Goal: Information Seeking & Learning: Learn about a topic

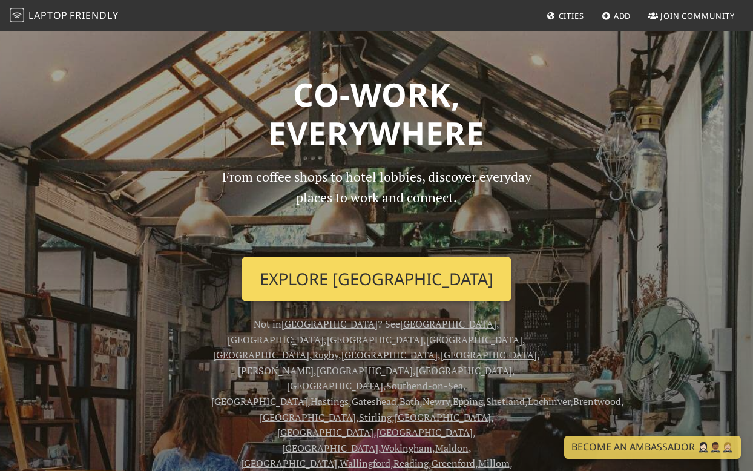
click at [380, 280] on link "Explore London" at bounding box center [377, 279] width 270 height 45
click at [403, 274] on link "Explore London" at bounding box center [377, 279] width 270 height 45
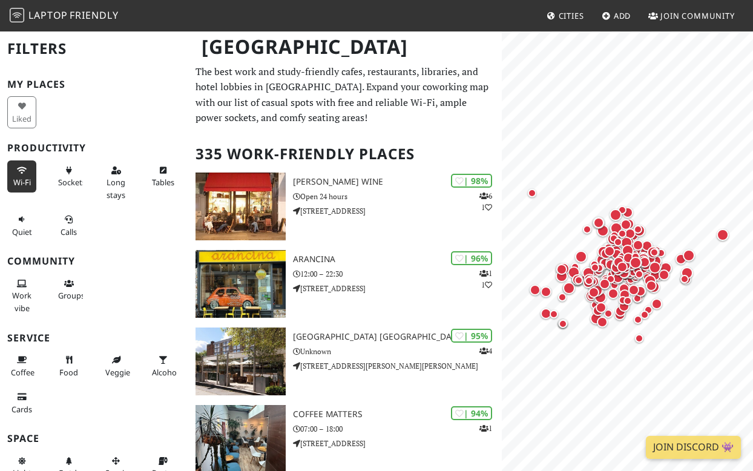
click at [28, 171] on button "Wi-Fi" at bounding box center [21, 176] width 29 height 32
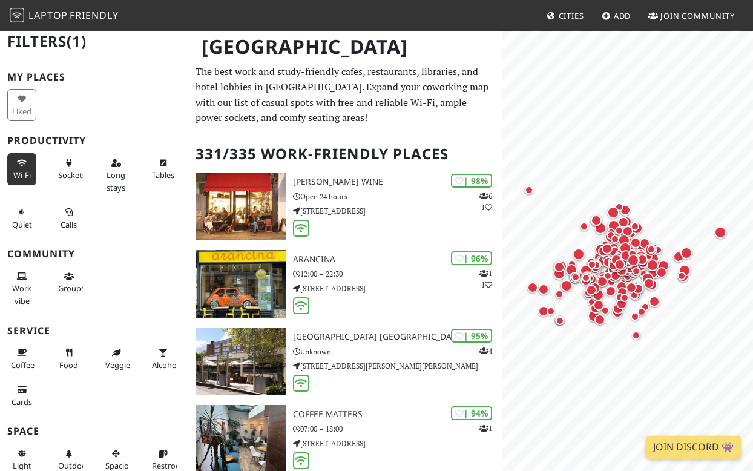
scroll to position [9, 0]
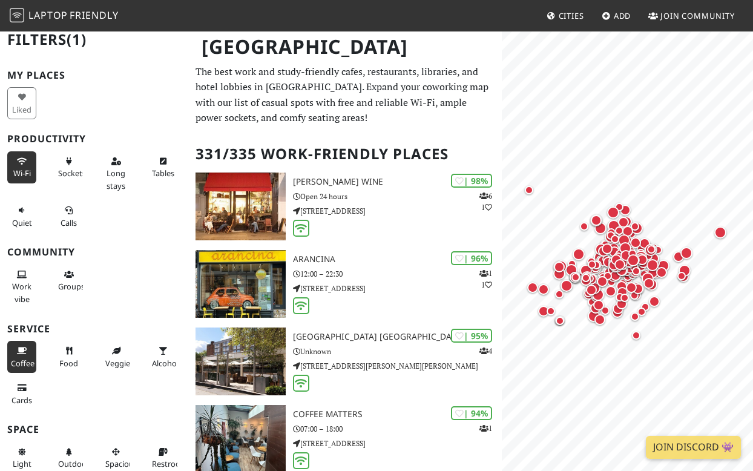
click at [18, 358] on span "Coffee" at bounding box center [23, 363] width 24 height 11
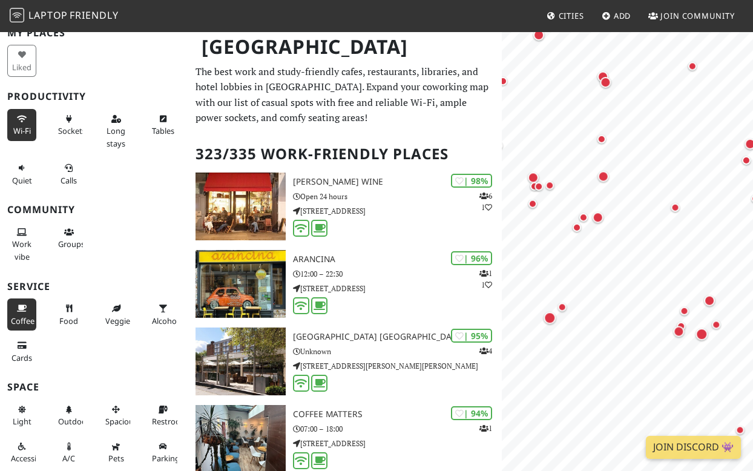
click at [753, 322] on html "Laptop Friendly Cities Add Join Community London Filters (2) My Places Liked Pr…" at bounding box center [376, 235] width 753 height 471
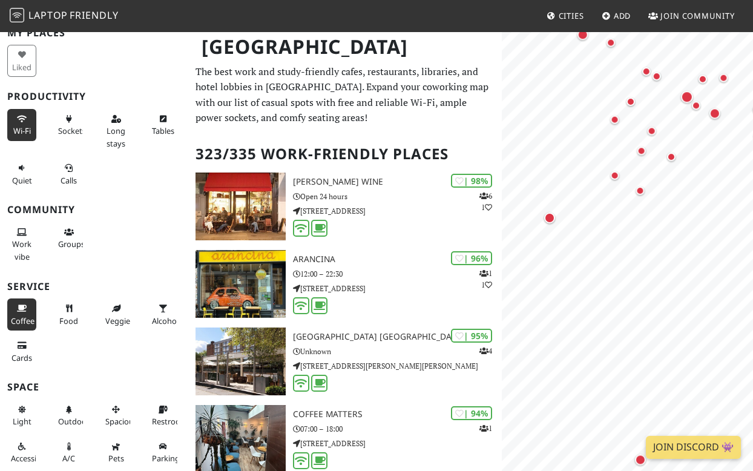
click at [753, 142] on html "Laptop Friendly Cities Add Join Community London Filters (2) My Places Liked Pr…" at bounding box center [376, 235] width 753 height 471
click at [753, 194] on html "Laptop Friendly Cities Add Join Community London Filters (2) My Places Liked Pr…" at bounding box center [376, 235] width 753 height 471
click at [753, 178] on html "Laptop Friendly Cities Add Join Community London Filters (2) My Places Liked Pr…" at bounding box center [376, 235] width 753 height 471
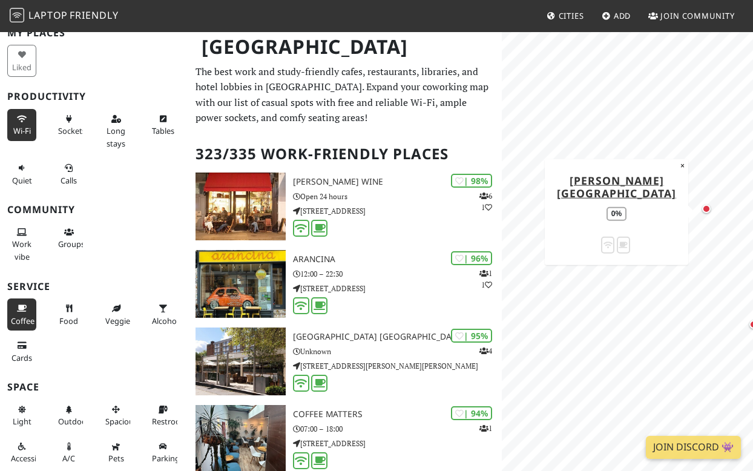
click at [707, 206] on div "Map marker" at bounding box center [706, 209] width 8 height 8
click at [753, 431] on html "Laptop Friendly Cities Add Join Community London Filters (2) My Places Liked Pr…" at bounding box center [376, 235] width 753 height 471
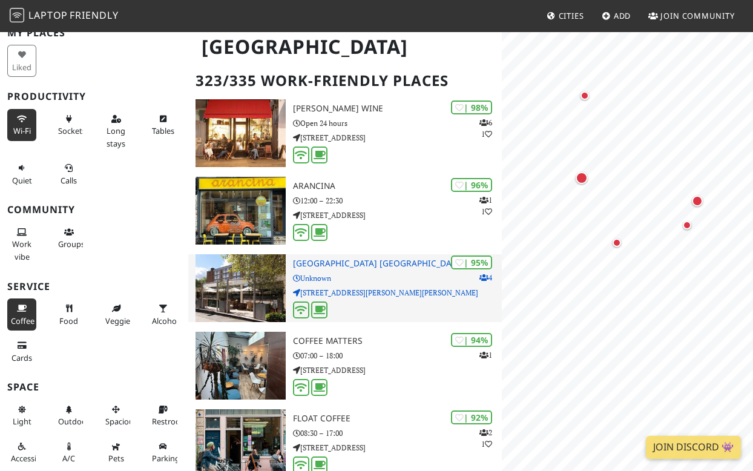
scroll to position [0, 0]
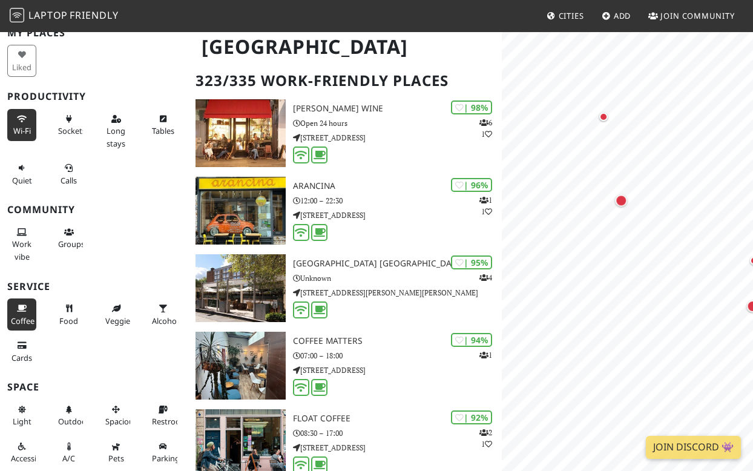
click at [753, 398] on html "Laptop Friendly Cities Add Join Community London Filters (2) My Places Liked Pr…" at bounding box center [376, 162] width 753 height 471
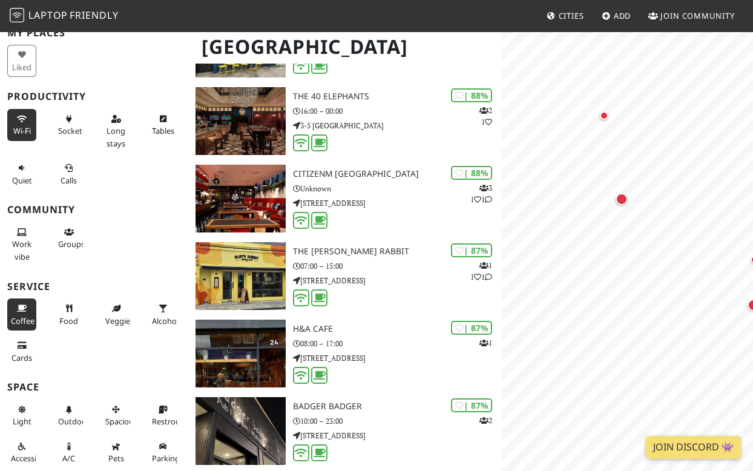
scroll to position [1094, 0]
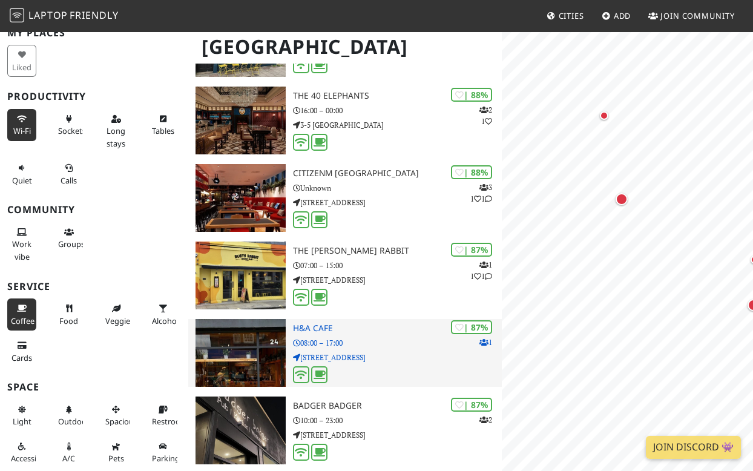
click at [414, 355] on p "[STREET_ADDRESS]" at bounding box center [397, 358] width 209 height 12
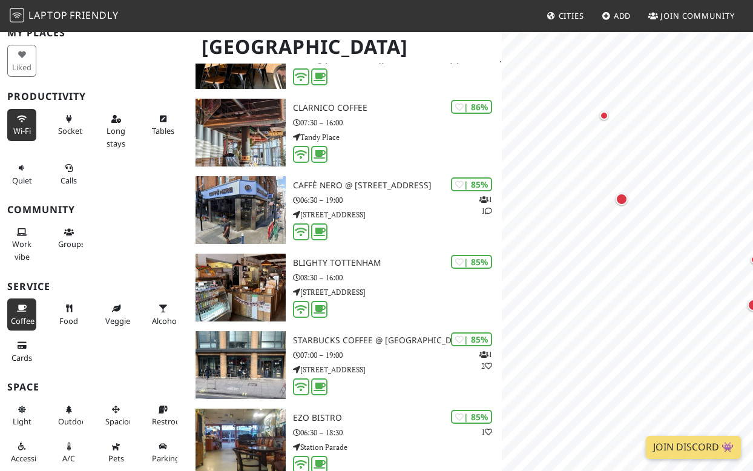
scroll to position [1538, 0]
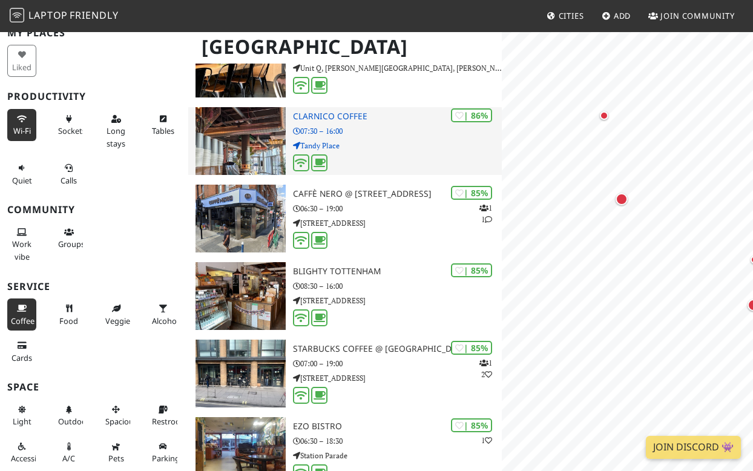
click at [244, 148] on img at bounding box center [241, 141] width 90 height 68
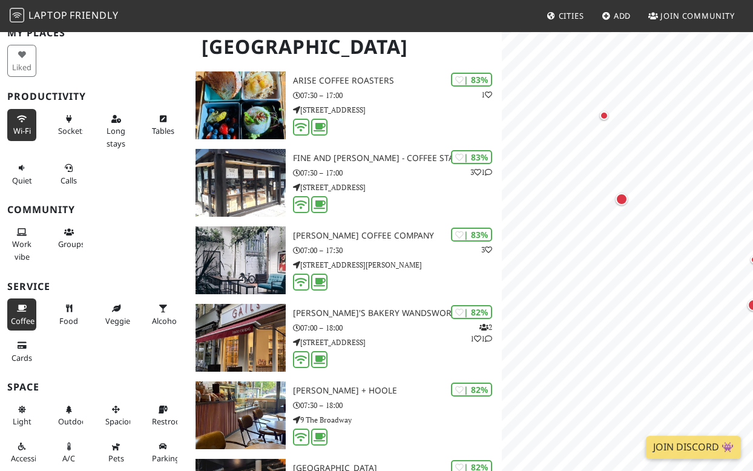
scroll to position [0, 0]
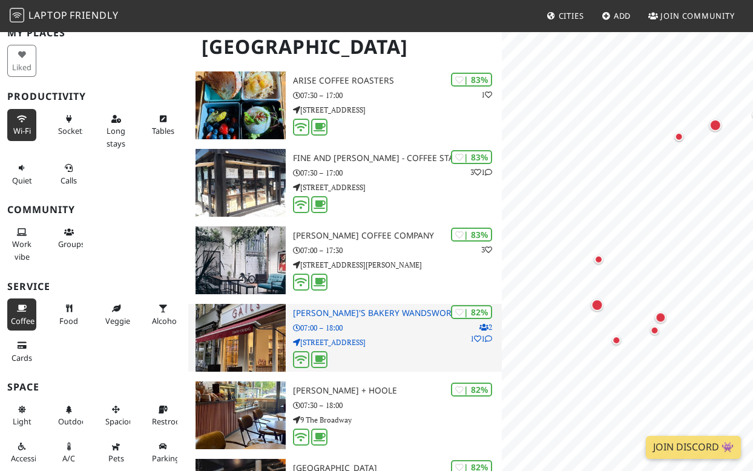
drag, startPoint x: 232, startPoint y: 301, endPoint x: 486, endPoint y: 328, distance: 255.8
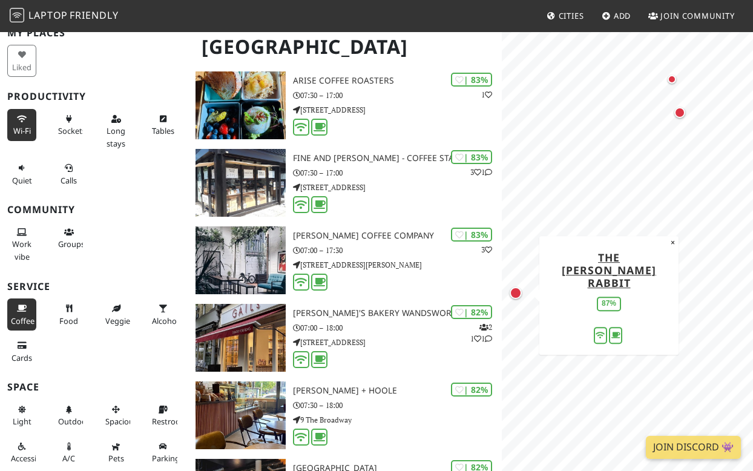
click at [520, 293] on div "Map marker" at bounding box center [516, 293] width 12 height 12
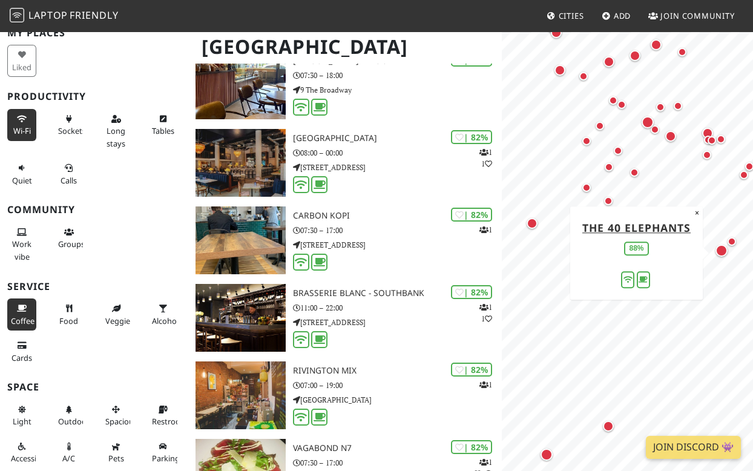
click at [725, 248] on div "Map marker" at bounding box center [722, 251] width 12 height 12
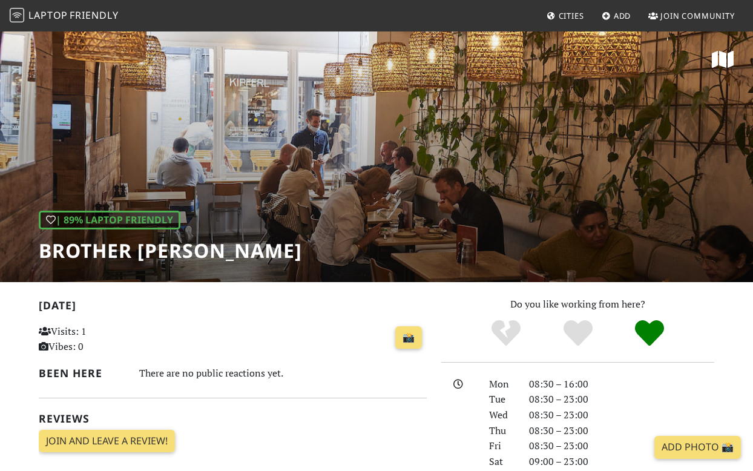
click at [500, 150] on div "| 89% Laptop Friendly Brother Marcus Angel" at bounding box center [376, 156] width 753 height 252
click at [722, 58] on icon at bounding box center [723, 59] width 22 height 19
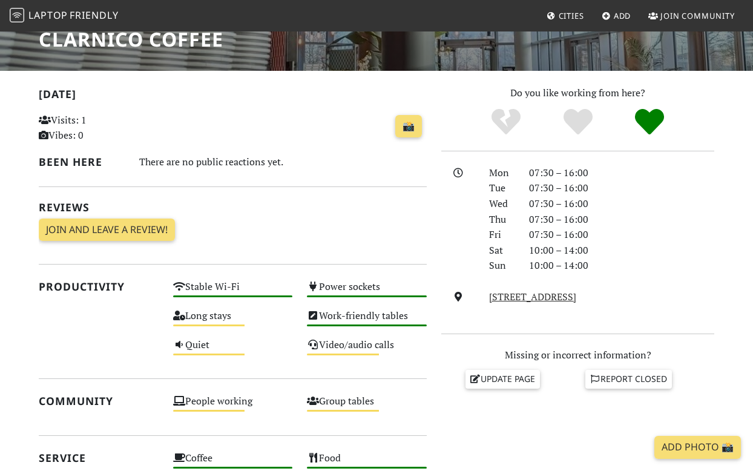
scroll to position [239, 0]
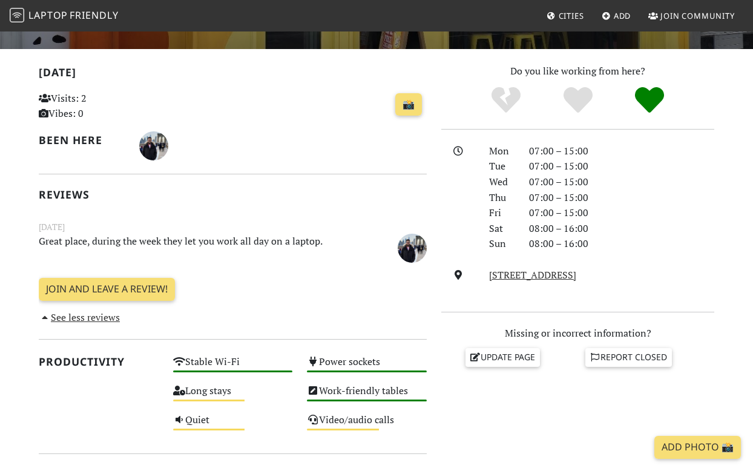
scroll to position [234, 0]
